Goal: Information Seeking & Learning: Check status

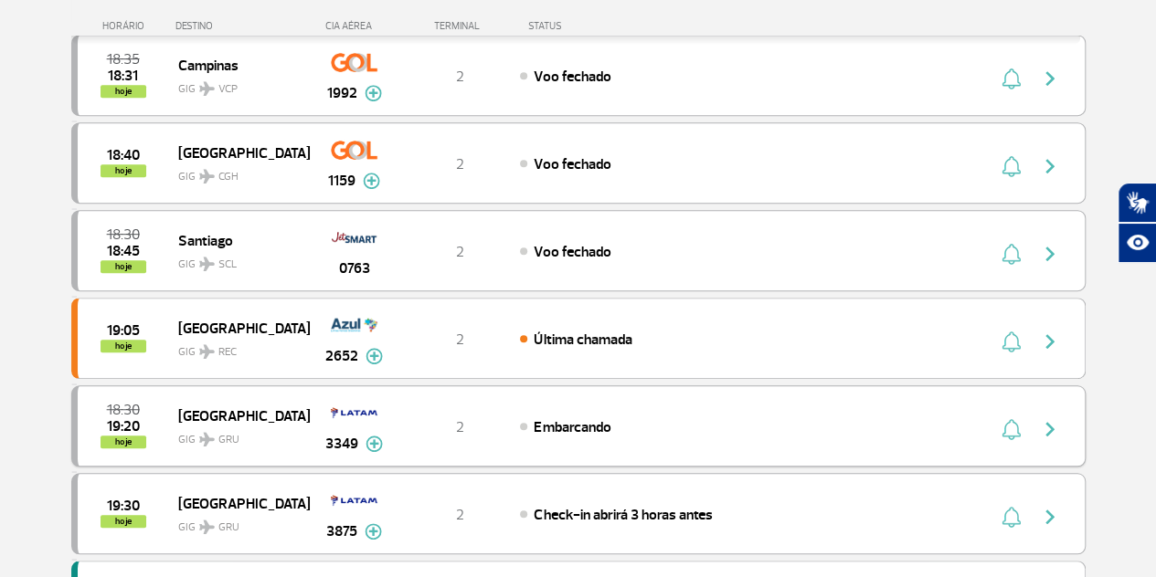
scroll to position [548, 0]
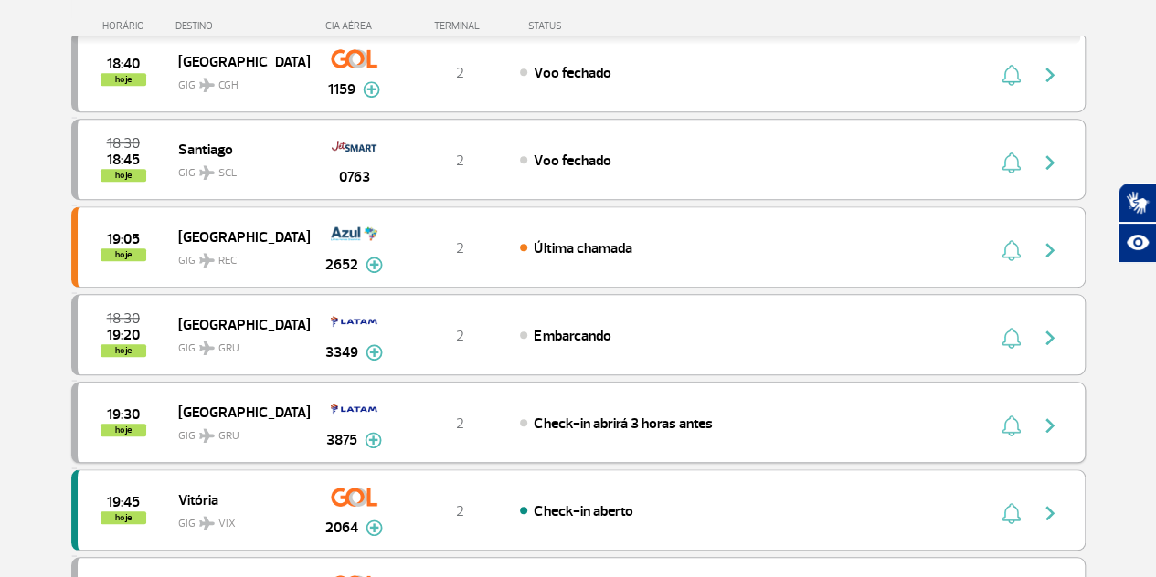
click at [531, 423] on div "19:30 hoje [GEOGRAPHIC_DATA] GIG GRU 3875 2 Check-in abrirá 3 horas antes Parce…" at bounding box center [578, 422] width 1014 height 81
click at [371, 436] on img at bounding box center [373, 440] width 17 height 16
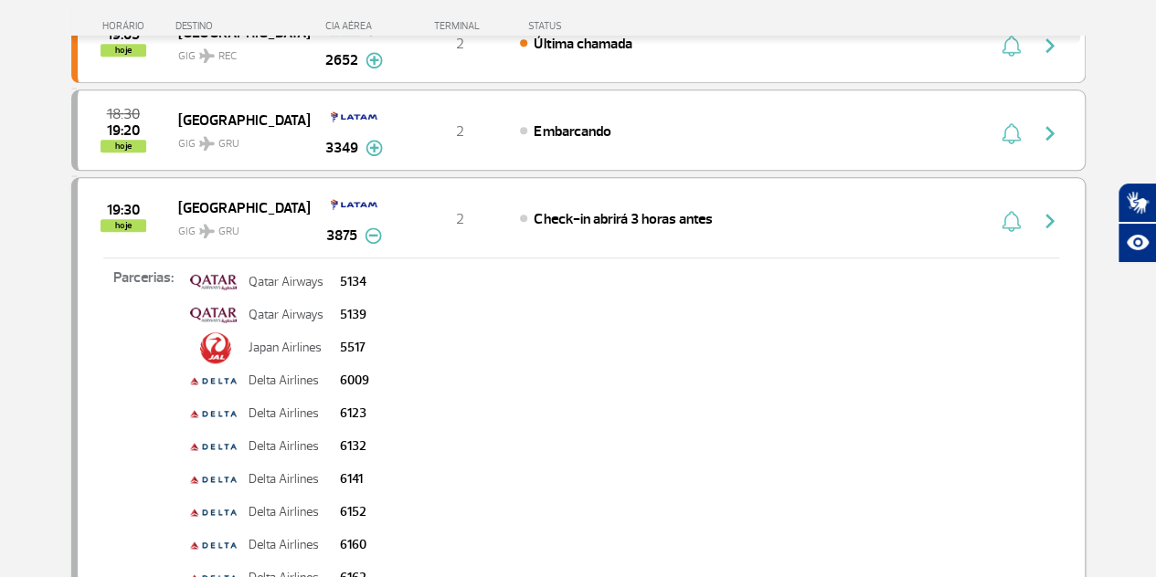
scroll to position [731, 0]
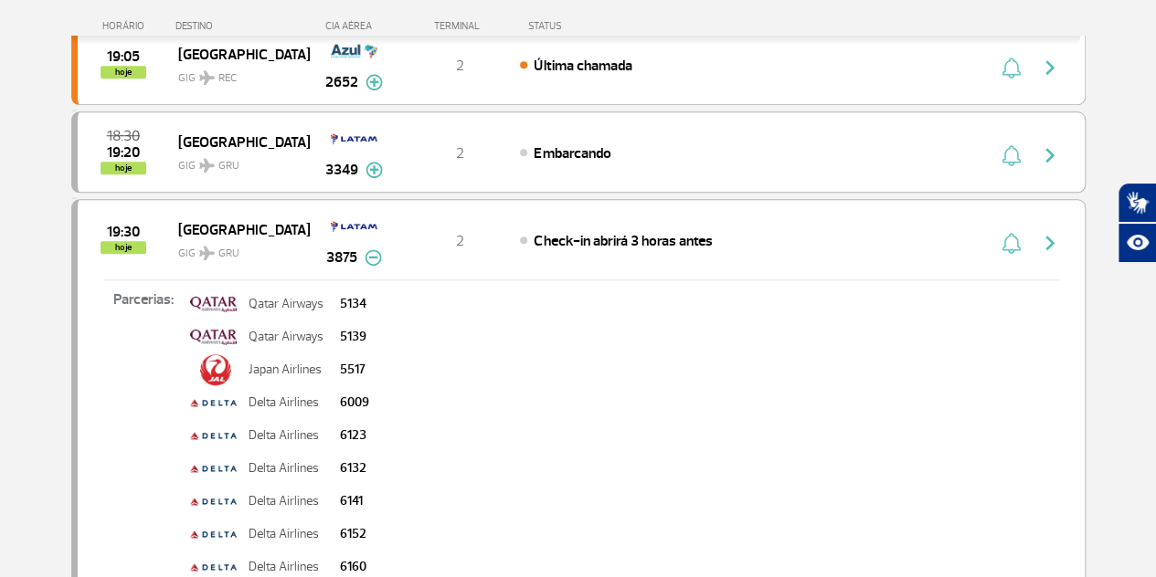
click at [371, 249] on img at bounding box center [373, 257] width 17 height 16
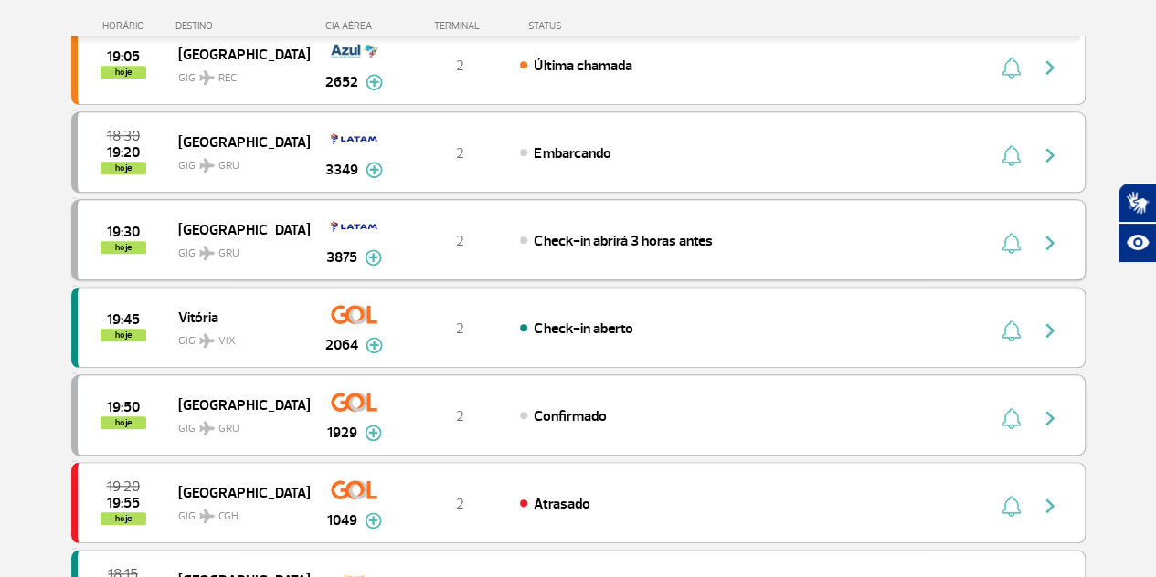
click at [1007, 232] on img "button" at bounding box center [1010, 243] width 19 height 22
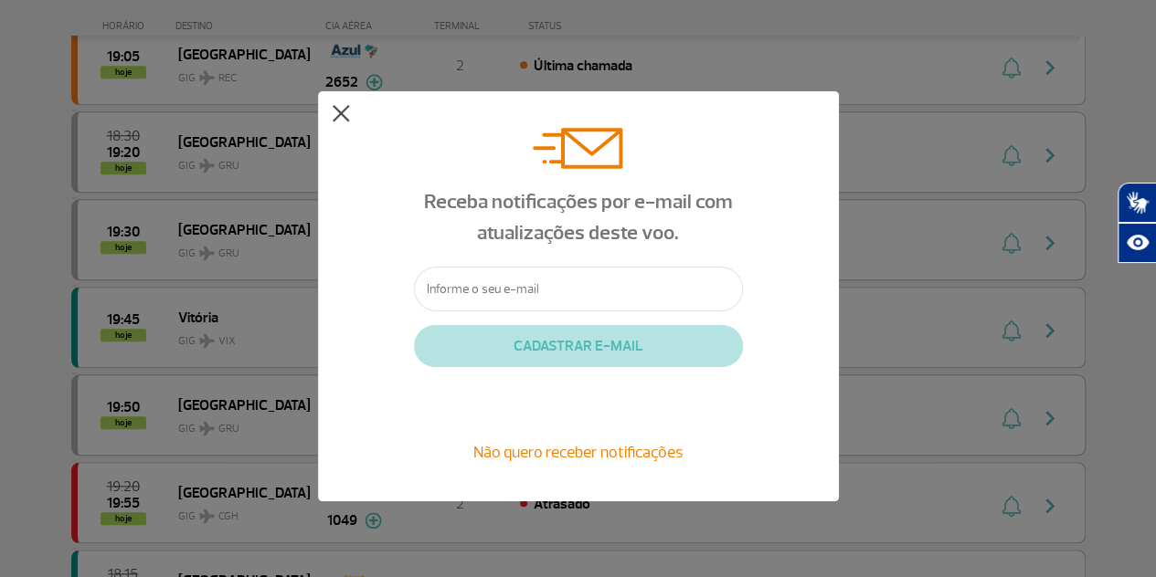
click at [337, 111] on button at bounding box center [341, 114] width 18 height 18
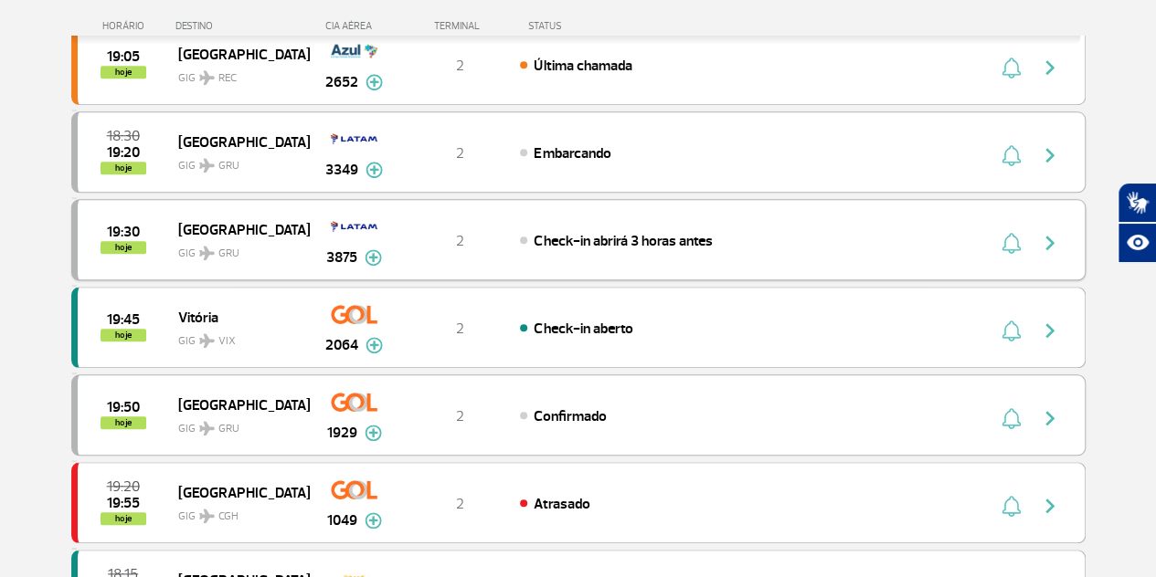
click at [1052, 234] on img "button" at bounding box center [1050, 243] width 22 height 22
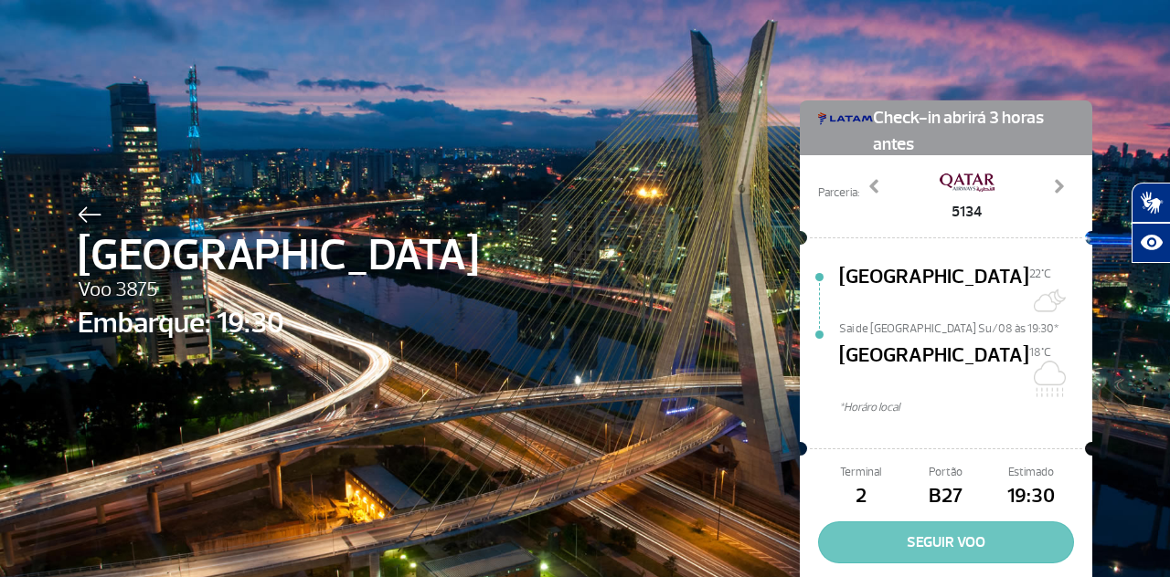
click at [945, 522] on button "SEGUIR VOO" at bounding box center [946, 543] width 256 height 42
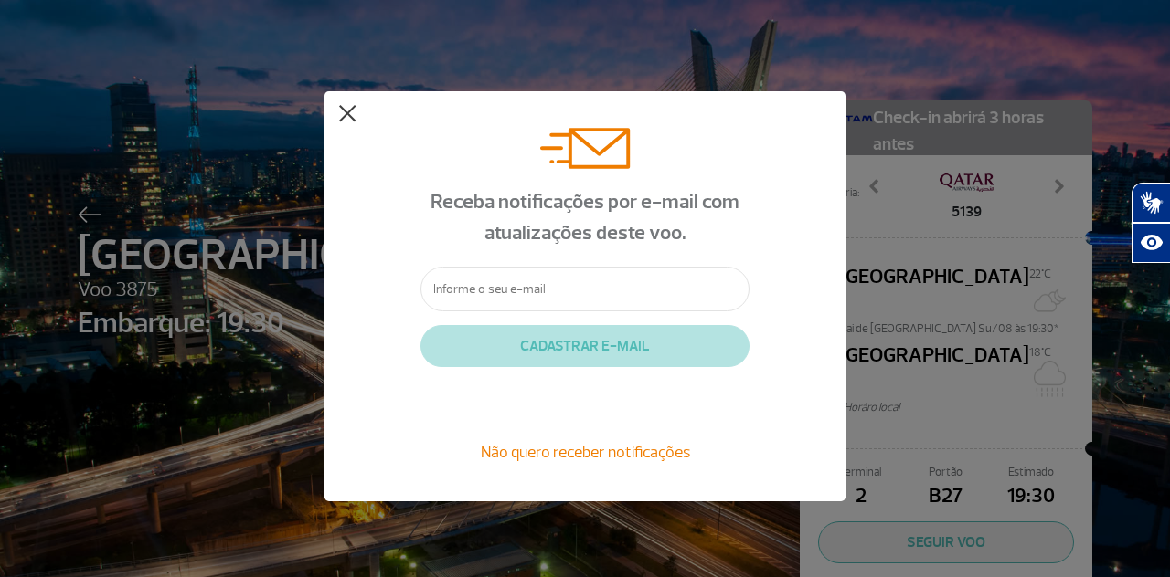
click at [347, 113] on button at bounding box center [347, 114] width 18 height 18
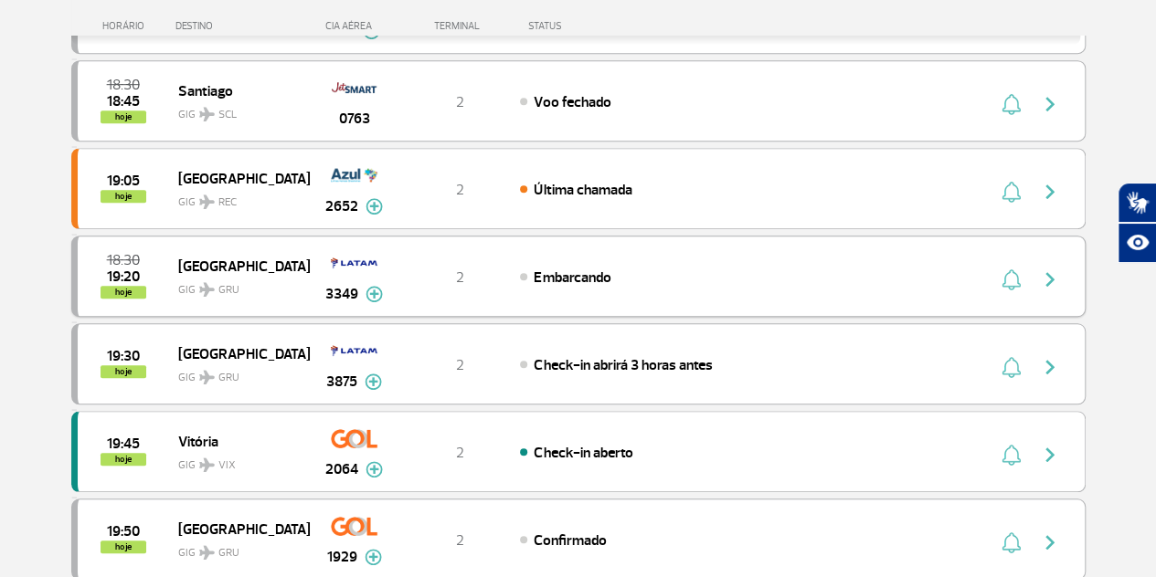
scroll to position [548, 0]
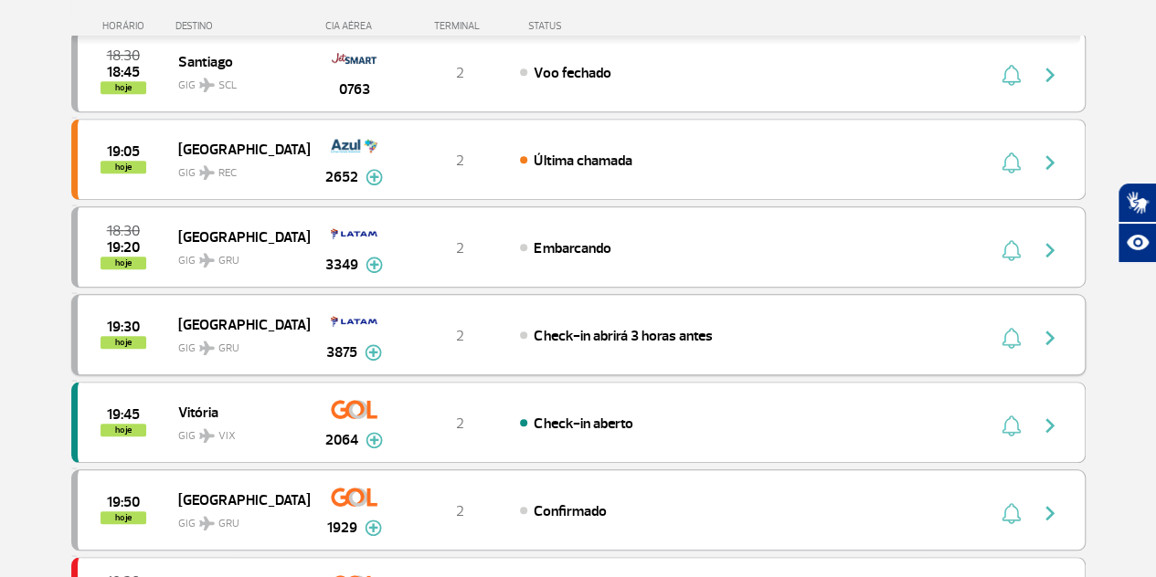
click at [654, 335] on span "Check-in abrirá 3 horas antes" at bounding box center [623, 336] width 178 height 18
